Goal: Navigation & Orientation: Go to known website

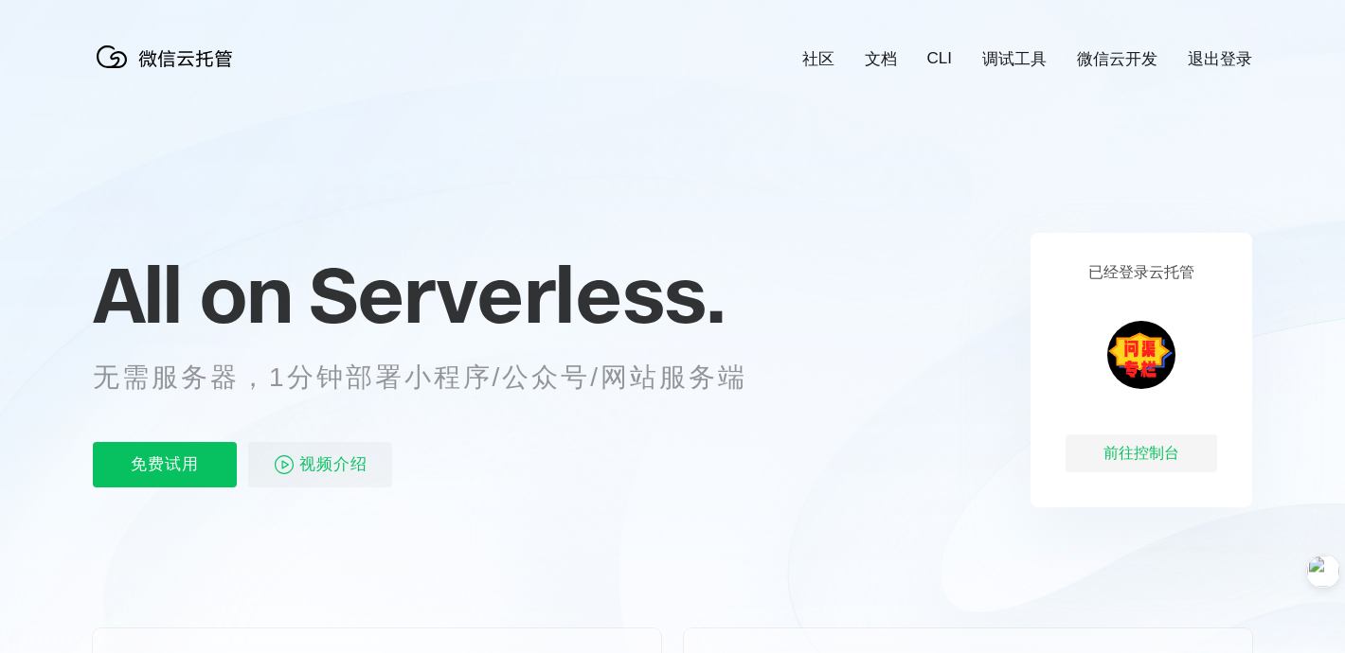
scroll to position [0, 3367]
click at [1134, 456] on div "前往控制台" at bounding box center [1141, 454] width 152 height 38
click at [1120, 62] on link "微信云开发" at bounding box center [1117, 59] width 80 height 22
